Goal: Use online tool/utility: Use online tool/utility

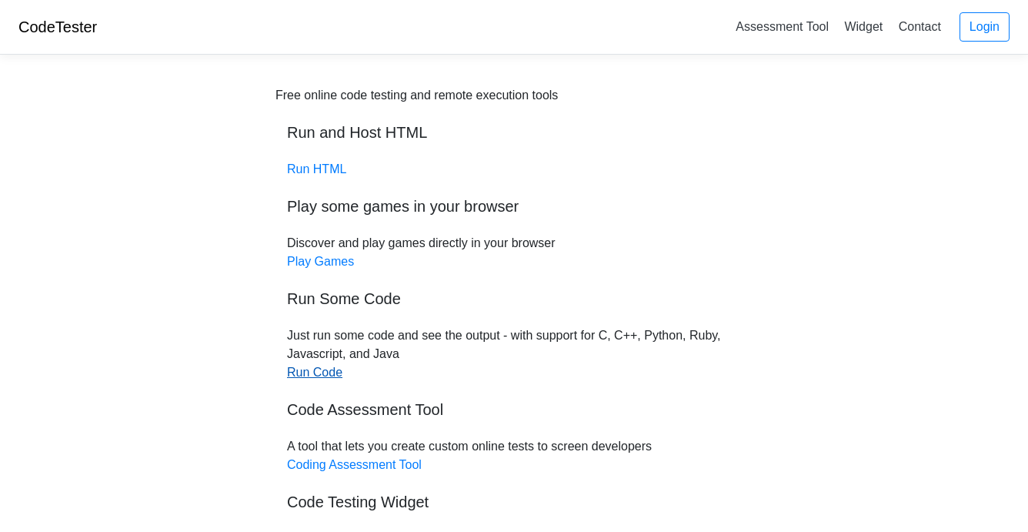
click at [312, 372] on link "Run Code" at bounding box center [314, 372] width 55 height 13
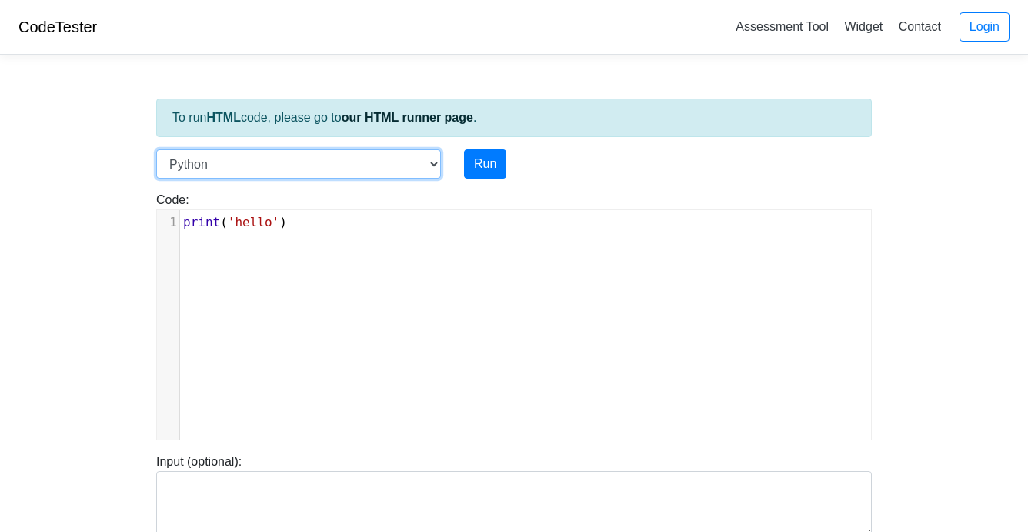
click at [431, 169] on select "C C++ Go Java Javascript Python Ruby" at bounding box center [298, 163] width 285 height 29
select select "c"
click at [156, 149] on select "C C++ Go Java Javascript Python Ruby" at bounding box center [298, 163] width 285 height 29
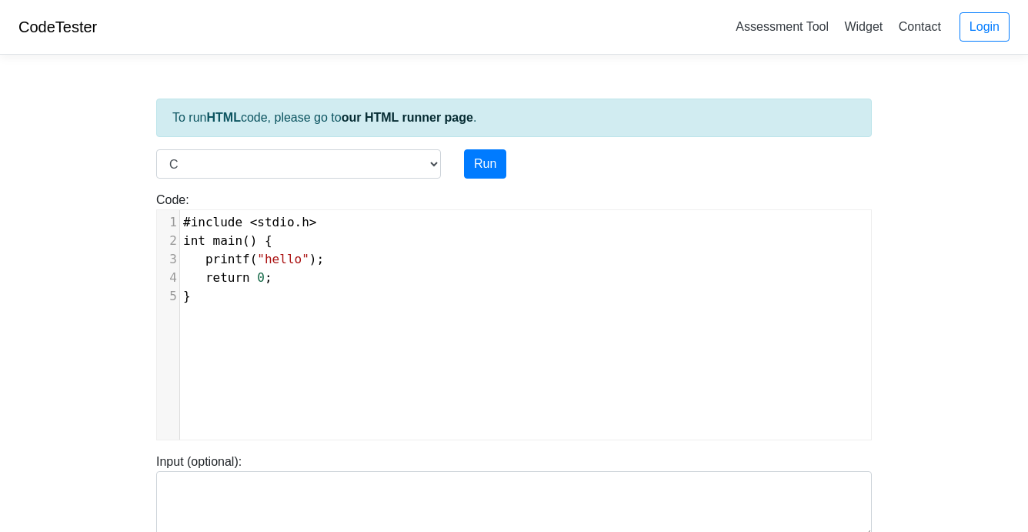
scroll to position [6, 0]
type textarea "#include <stdio.h> int main() { printf("hello"); return 0; }"
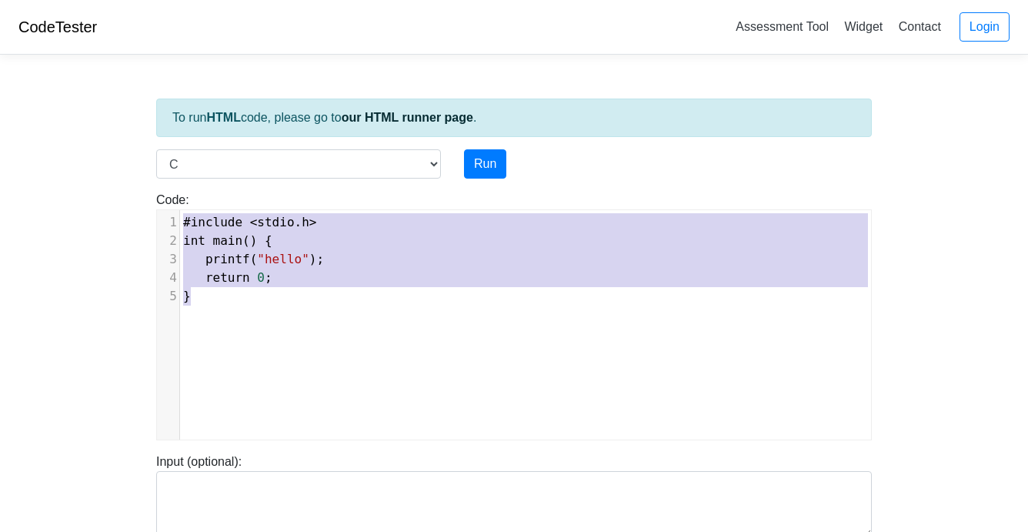
drag, startPoint x: 185, startPoint y: 222, endPoint x: 322, endPoint y: 336, distance: 177.6
click at [322, 336] on div "x 1 #include < stdio . h > 2 int main () { 3 printf ( "hello" ); 4 return 0 ; 5…" at bounding box center [525, 336] width 737 height 252
paste textarea
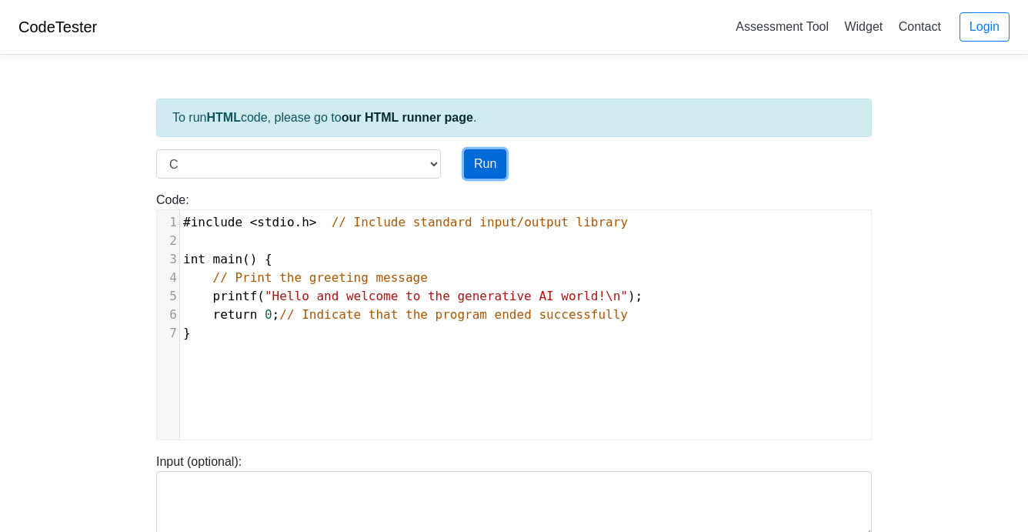
click at [468, 169] on button "Run" at bounding box center [485, 163] width 42 height 29
type input "https://codetester.io/runner?s=mRWZ02wGXQ"
type textarea "Stdout: Hello and welcome to the generative AI world!"
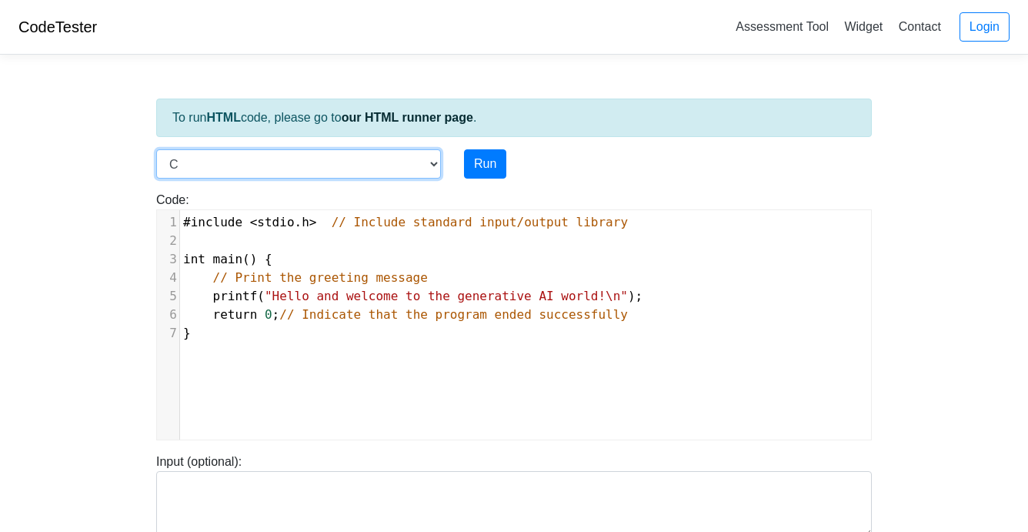
click at [433, 167] on select "C C++ Go Java Javascript Python Ruby" at bounding box center [298, 163] width 285 height 29
select select "javascript"
click at [156, 149] on select "C C++ Go Java Javascript Python Ruby" at bounding box center [298, 163] width 285 height 29
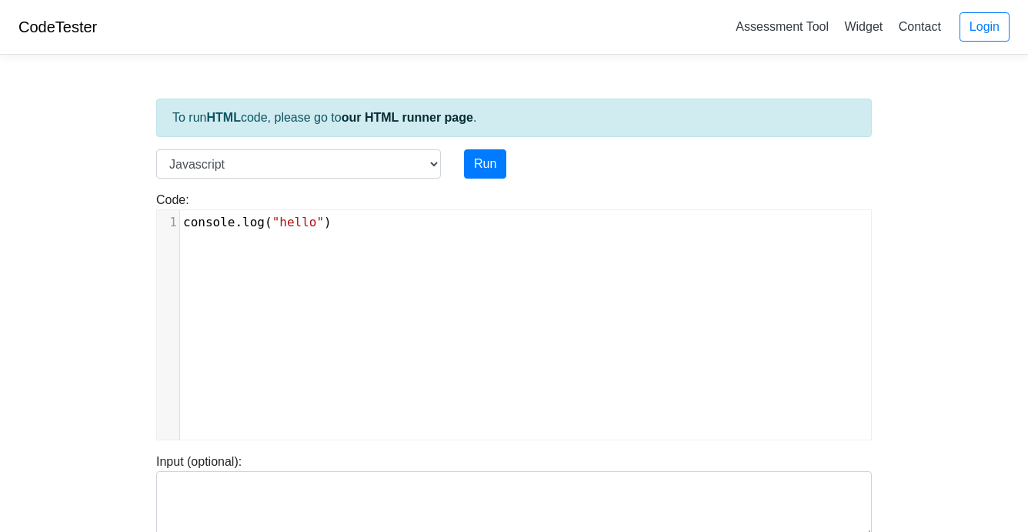
scroll to position [6, 0]
type textarea "console.log("hello")"
drag, startPoint x: 387, startPoint y: 231, endPoint x: 155, endPoint y: 220, distance: 232.7
click at [155, 220] on div "Code: console.log("hello") console.log("hello") x 1 console . log ( "hello" )" at bounding box center [514, 315] width 739 height 249
paste textarea
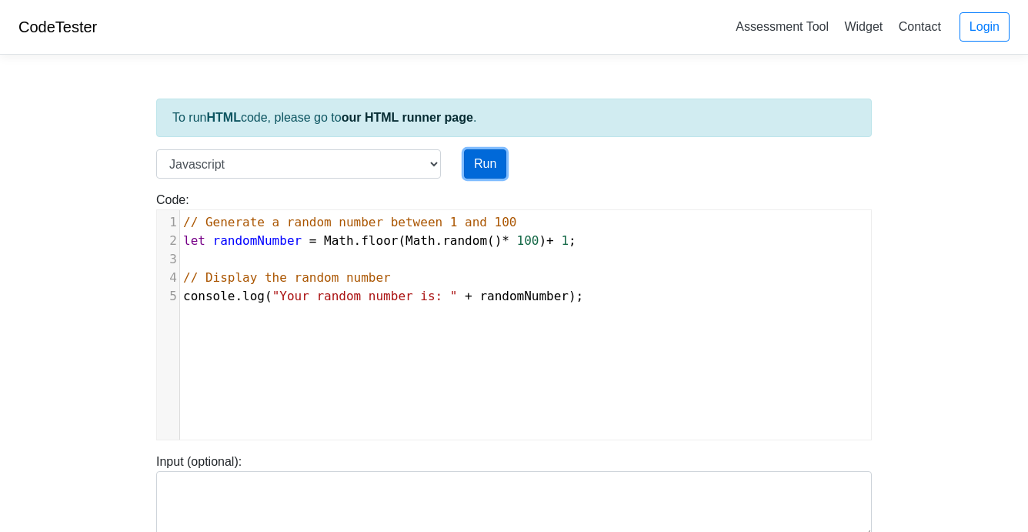
click at [482, 166] on button "Run" at bounding box center [485, 163] width 42 height 29
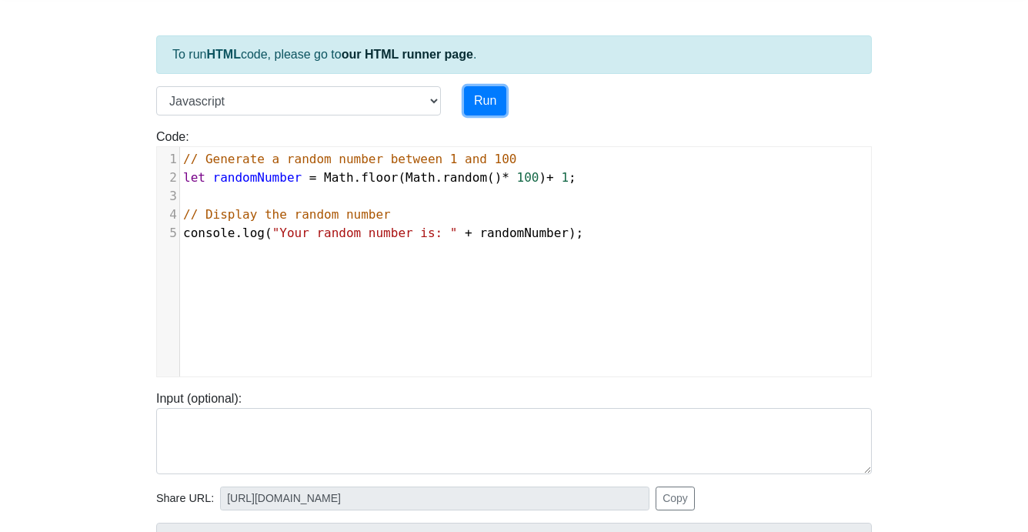
scroll to position [127, 0]
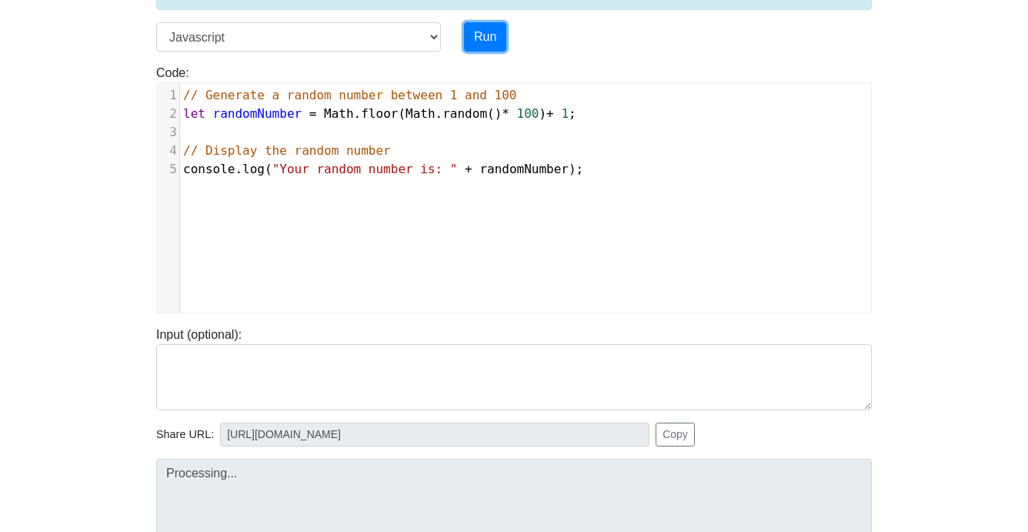
type input "https://codetester.io/runner?s=JOXY9j2ZX8"
type textarea "Stdout: Your random number is: 63"
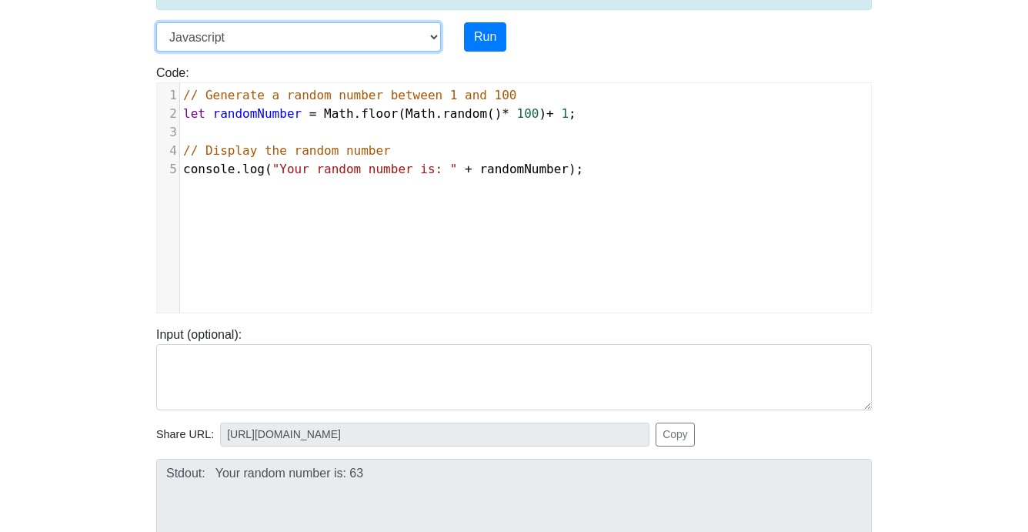
click at [434, 40] on select "C C++ Go Java Javascript Python Ruby" at bounding box center [298, 36] width 285 height 29
select select "python"
click at [156, 22] on select "C C++ Go Java Javascript Python Ruby" at bounding box center [298, 36] width 285 height 29
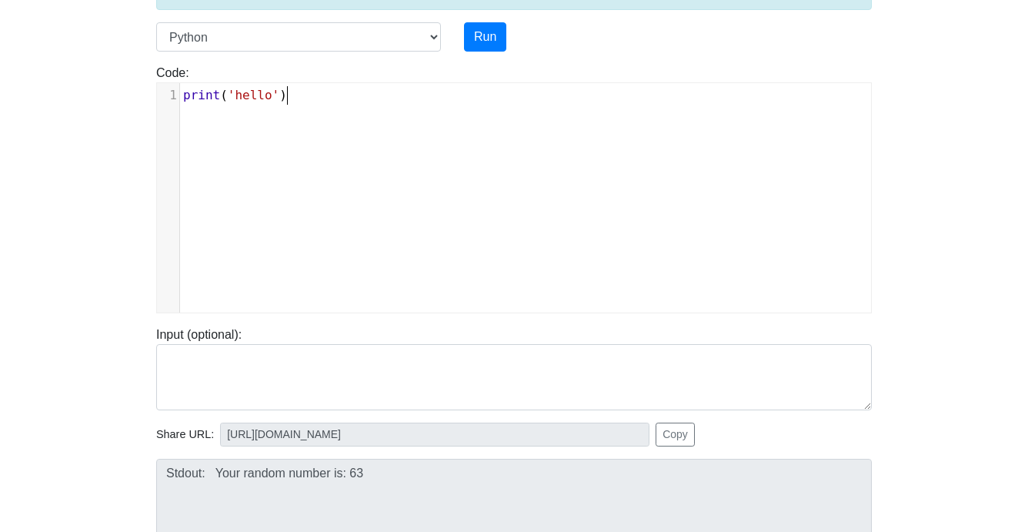
scroll to position [6, 0]
type textarea "print('hello')"
drag, startPoint x: 338, startPoint y: 92, endPoint x: 145, endPoint y: 89, distance: 192.4
click at [145, 89] on div "Code: print('hello') print('hello') x 1 print ( 'hello' )" at bounding box center [514, 188] width 739 height 249
paste textarea
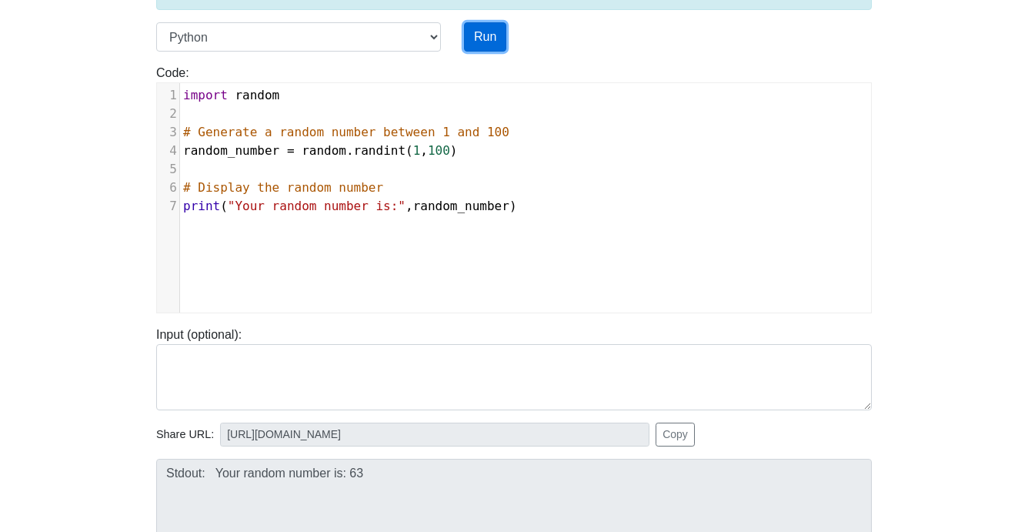
click at [495, 35] on button "Run" at bounding box center [485, 36] width 42 height 29
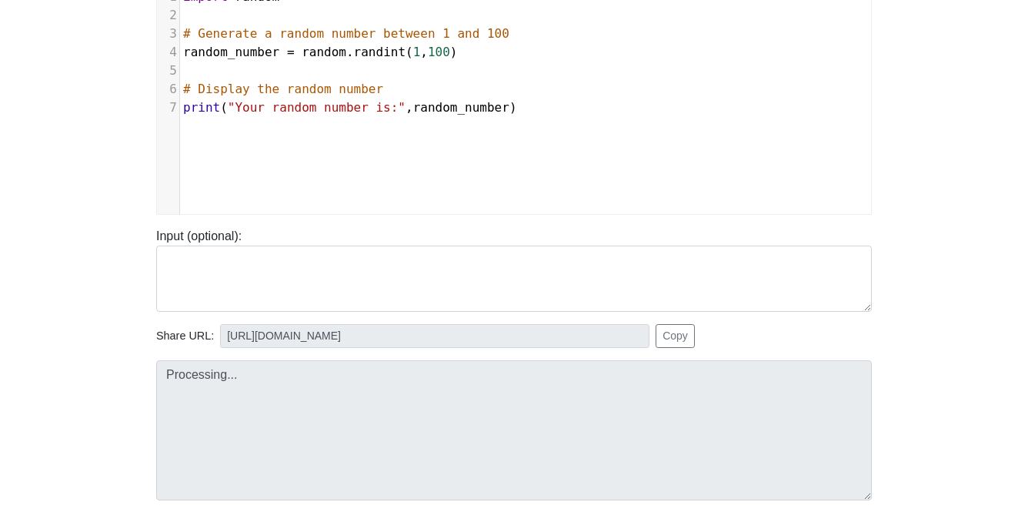
type input "https://codetester.io/runner?s=jGXLpxm5XJ"
type textarea "Stdout: Your random number is: 36"
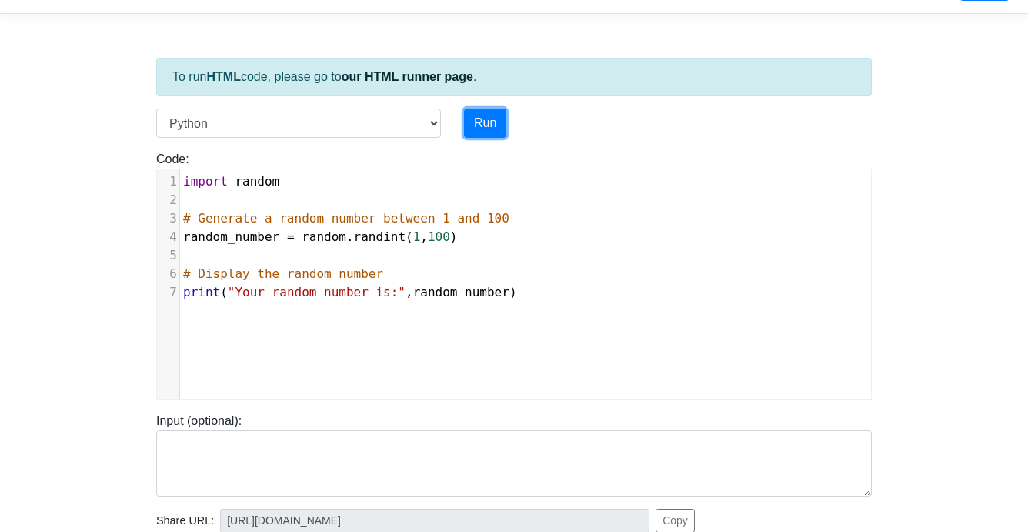
scroll to position [0, 0]
